Goal: Task Accomplishment & Management: Manage account settings

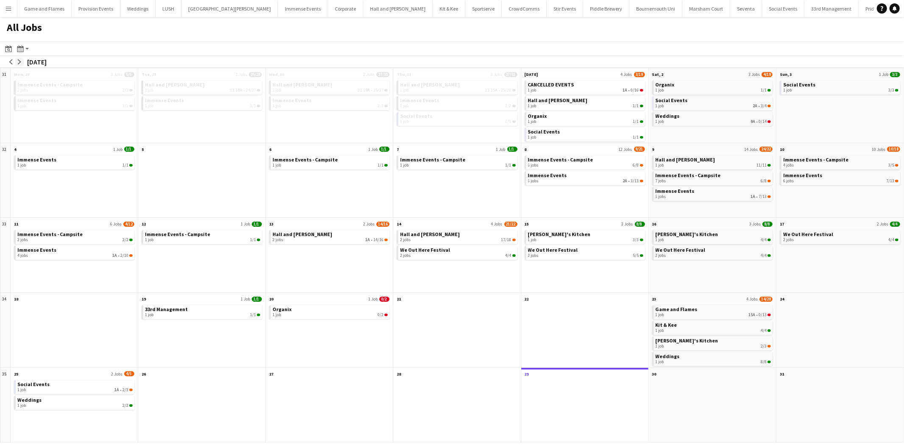
click at [18, 61] on app-icon "arrow-right" at bounding box center [19, 61] width 5 height 5
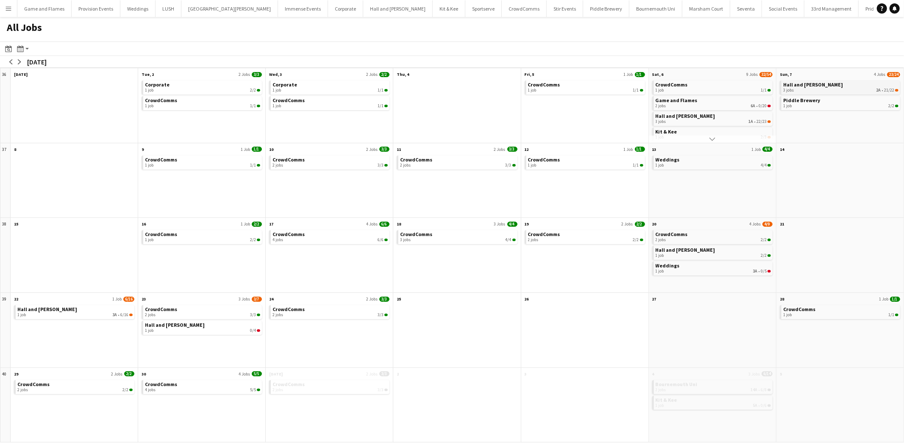
click at [821, 88] on div "3 jobs 2A • 21/22" at bounding box center [840, 90] width 115 height 5
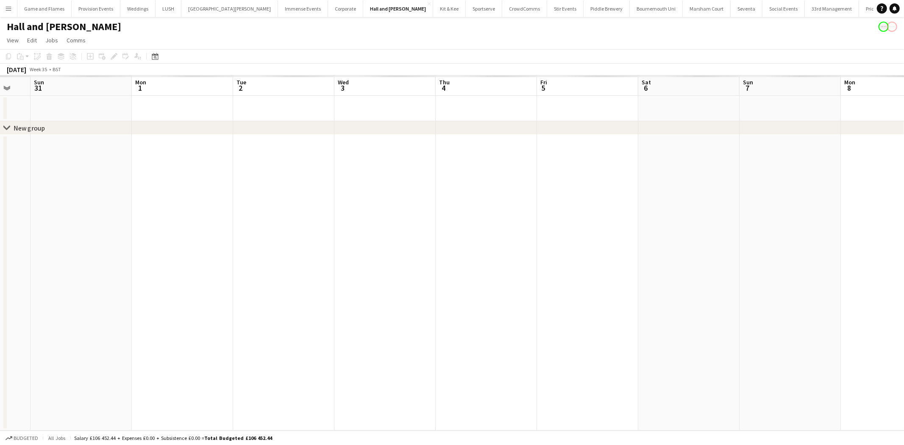
click at [409, 155] on app-calendar-viewport "Thu 28 Fri 29 Sat 30 Sun 31 Mon 1 Tue 2 Wed 3 Thu 4 Fri 5 Sat 6 Sun 7 Mon 8 Tue…" at bounding box center [452, 252] width 904 height 355
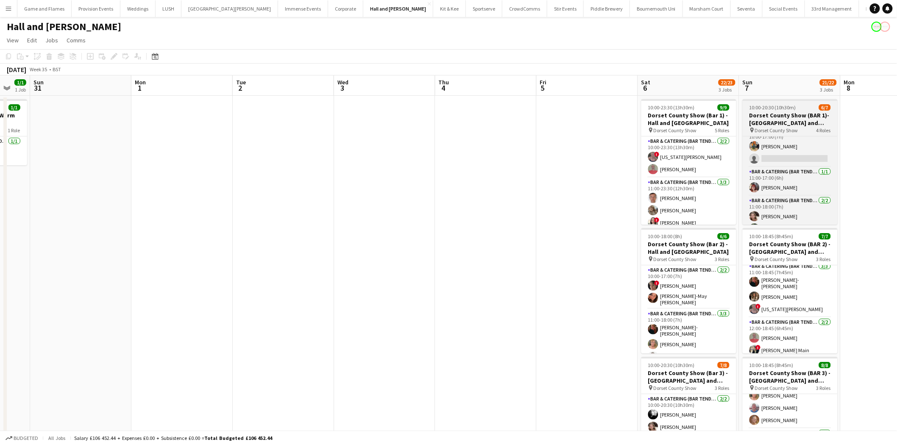
scroll to position [4, 0]
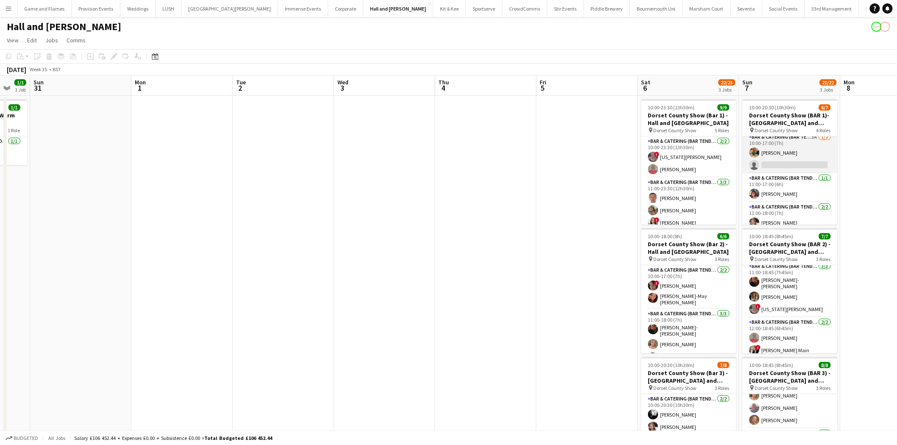
click at [810, 162] on app-card-role "Bar & Catering (Bar Tender) 3A 1/2 10:00-17:00 (7h) Isobel Haskell single-neutr…" at bounding box center [790, 152] width 95 height 41
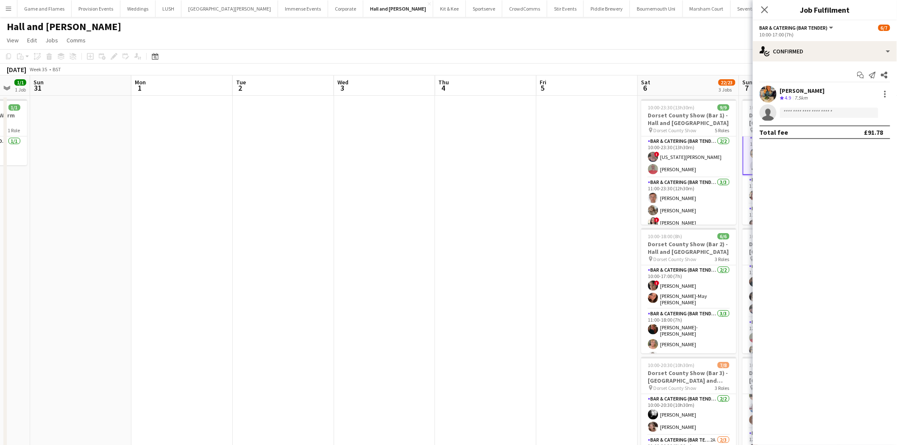
scroll to position [5, 0]
click at [867, 56] on div "single-neutral-actions-check-2 Confirmed" at bounding box center [825, 51] width 144 height 20
click at [849, 131] on div "single-neutral-actions-information Applicants" at bounding box center [853, 138] width 84 height 17
click at [570, 151] on app-date-cell at bounding box center [587, 298] width 101 height 404
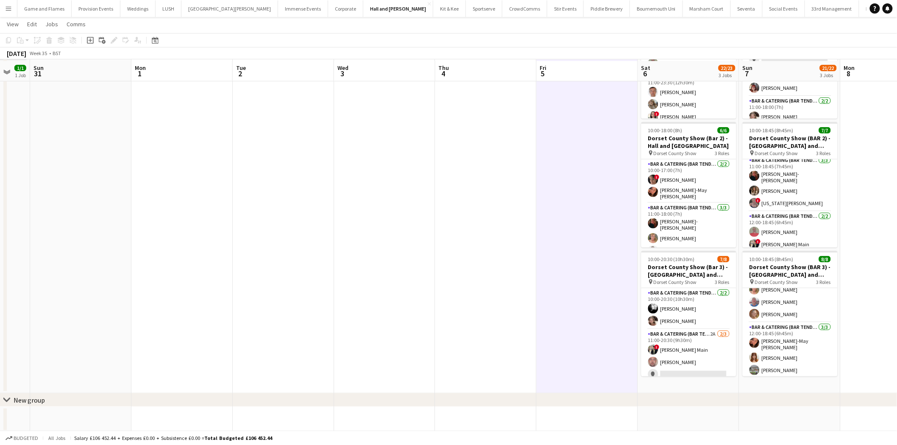
scroll to position [107, 0]
